Goal: Task Accomplishment & Management: Manage account settings

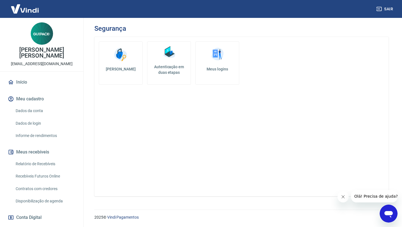
scroll to position [140, 0]
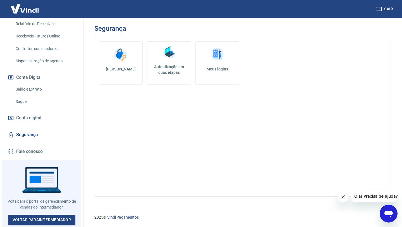
click at [35, 102] on link "Saque" at bounding box center [44, 101] width 63 height 11
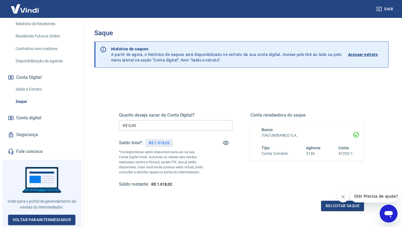
click at [150, 124] on input "R$ 0,00" at bounding box center [176, 125] width 114 height 10
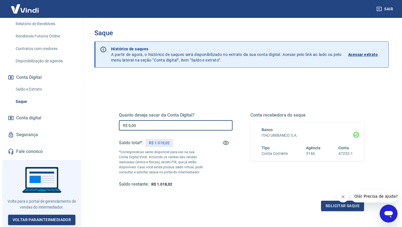
type input "R$ 0,00"
